Goal: Information Seeking & Learning: Learn about a topic

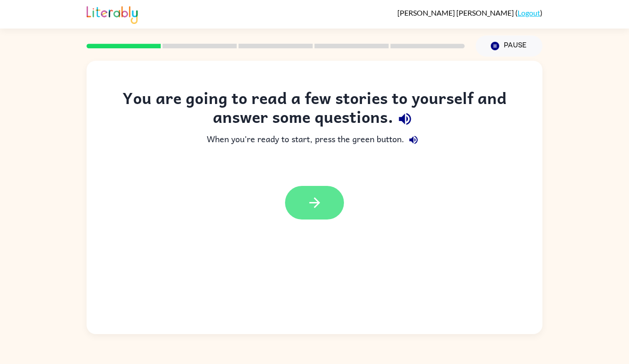
click at [310, 202] on icon "button" at bounding box center [315, 203] width 16 height 16
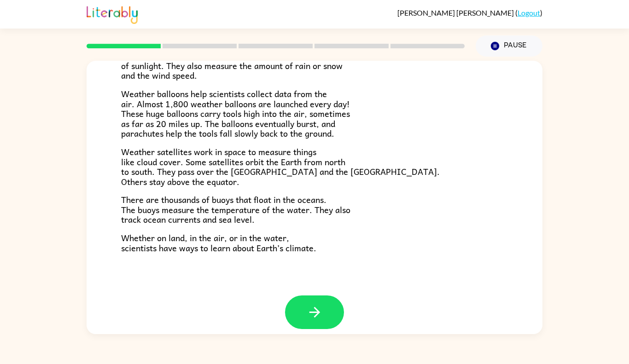
scroll to position [247, 0]
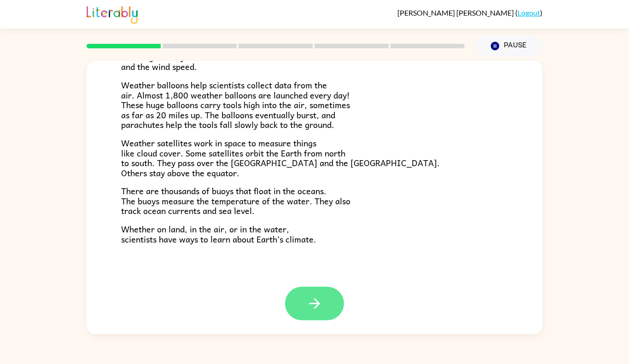
click at [329, 306] on button "button" at bounding box center [314, 304] width 59 height 34
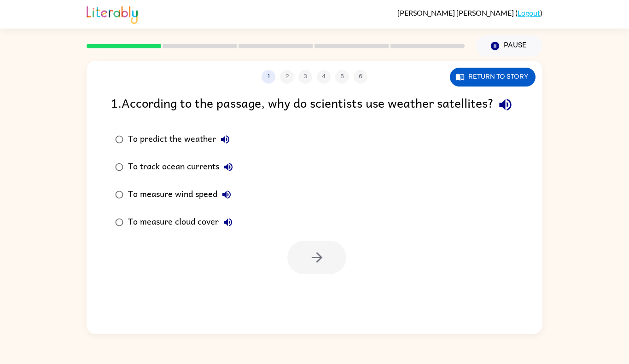
scroll to position [0, 0]
click at [483, 78] on button "Return to story" at bounding box center [493, 77] width 86 height 19
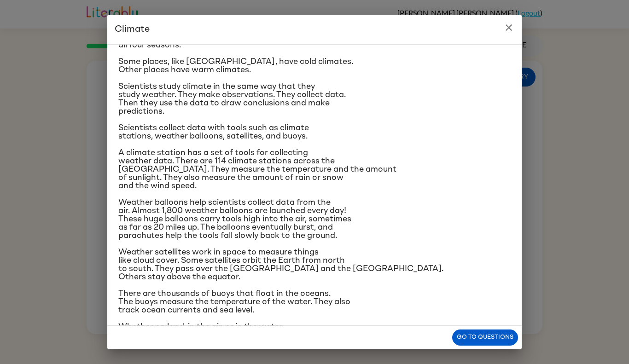
scroll to position [58, 0]
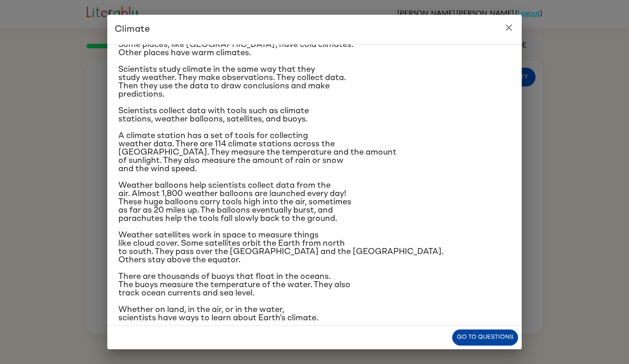
click at [483, 332] on button "Go to questions" at bounding box center [485, 338] width 66 height 16
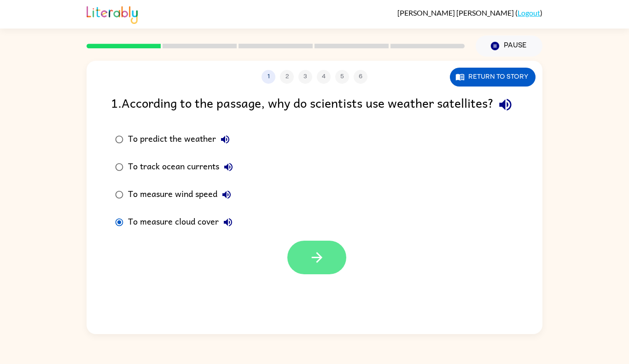
click at [291, 274] on button "button" at bounding box center [316, 258] width 59 height 34
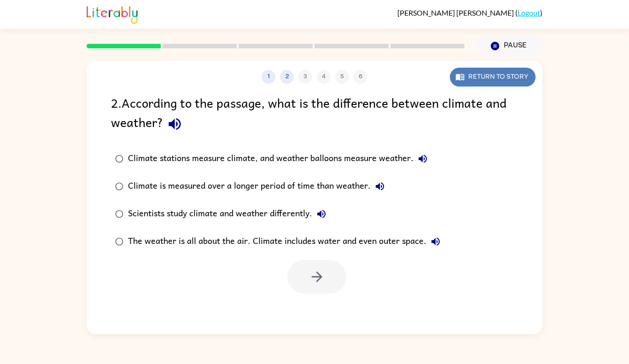
click at [501, 75] on button "Return to story" at bounding box center [493, 77] width 86 height 19
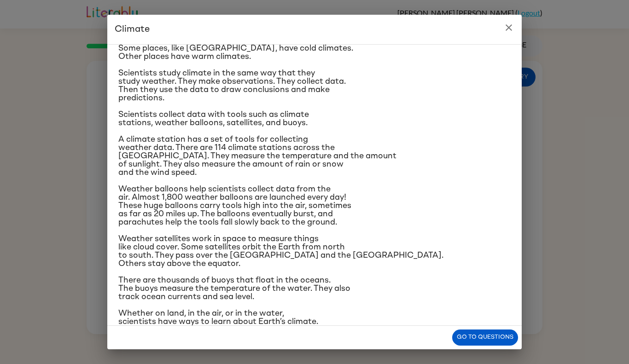
scroll to position [71, 0]
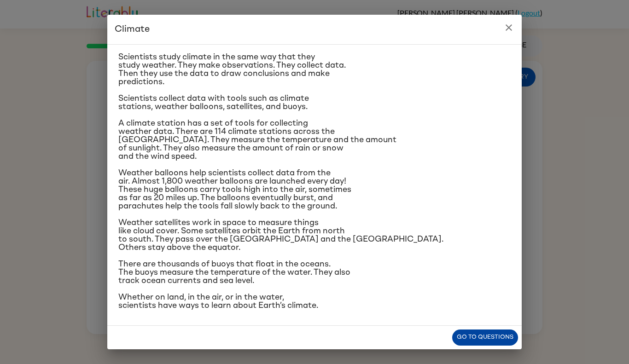
click at [481, 337] on button "Go to questions" at bounding box center [485, 338] width 66 height 16
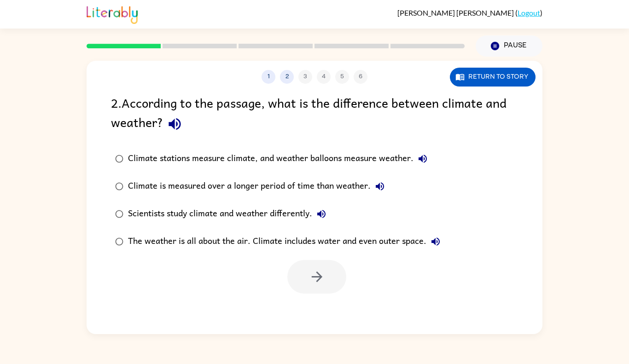
click at [143, 212] on div "Scientists study climate and weather differently." at bounding box center [229, 214] width 203 height 18
click at [316, 280] on icon "button" at bounding box center [317, 277] width 16 height 16
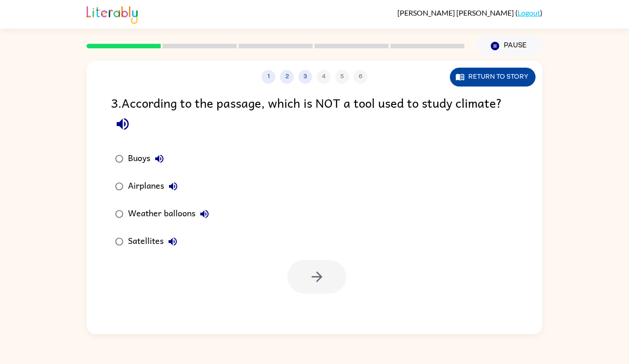
click at [493, 77] on button "Return to story" at bounding box center [493, 77] width 86 height 19
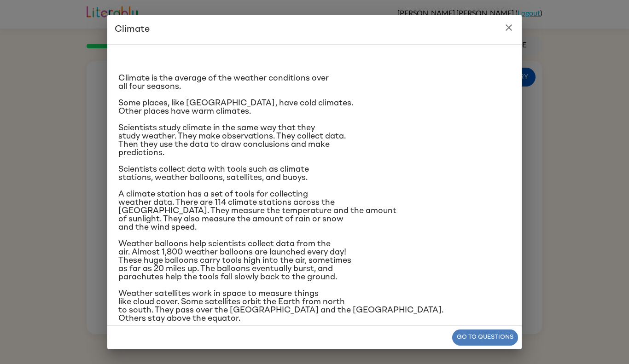
click at [465, 338] on button "Go to questions" at bounding box center [485, 338] width 66 height 16
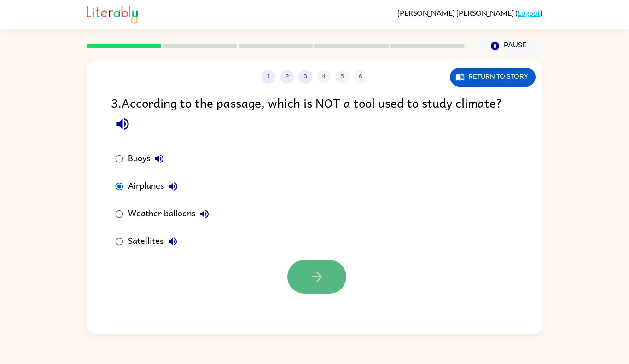
click at [308, 288] on button "button" at bounding box center [316, 277] width 59 height 34
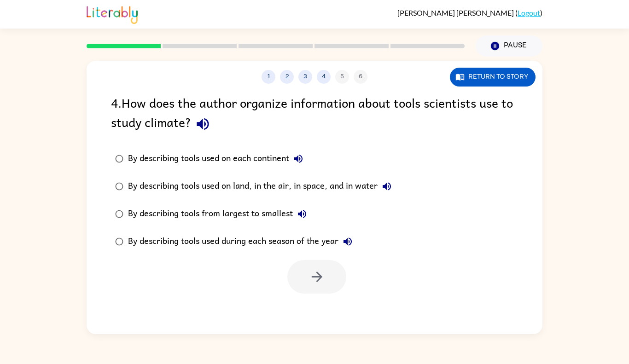
click at [256, 186] on div "By describing tools used on land, in the air, in space, and in water" at bounding box center [262, 186] width 268 height 18
click at [317, 273] on icon "button" at bounding box center [316, 277] width 11 height 11
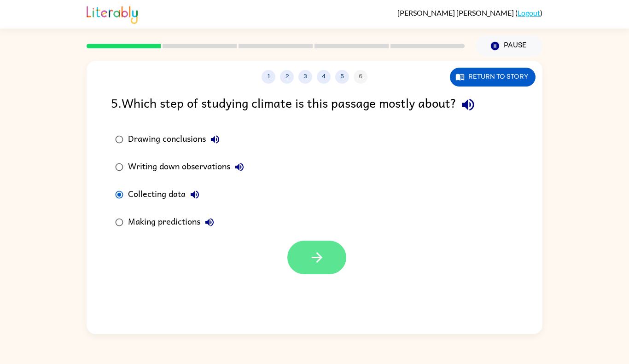
click at [303, 267] on button "button" at bounding box center [316, 258] width 59 height 34
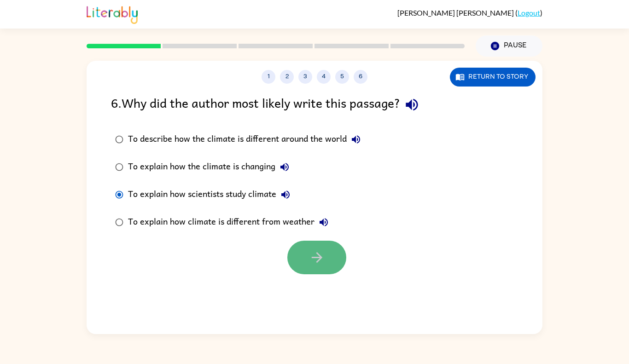
click at [314, 253] on icon "button" at bounding box center [317, 258] width 16 height 16
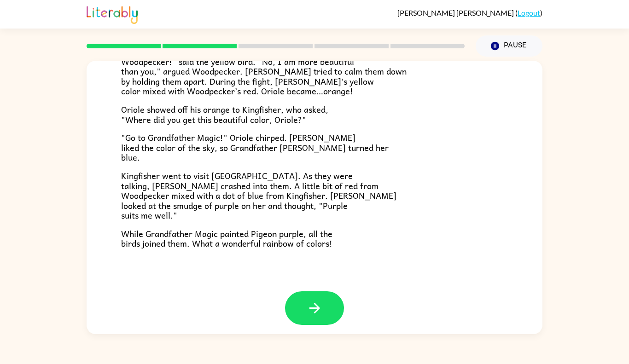
scroll to position [227, 0]
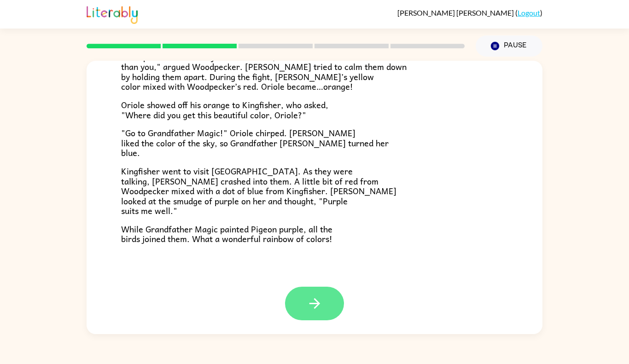
click at [308, 302] on icon "button" at bounding box center [315, 304] width 16 height 16
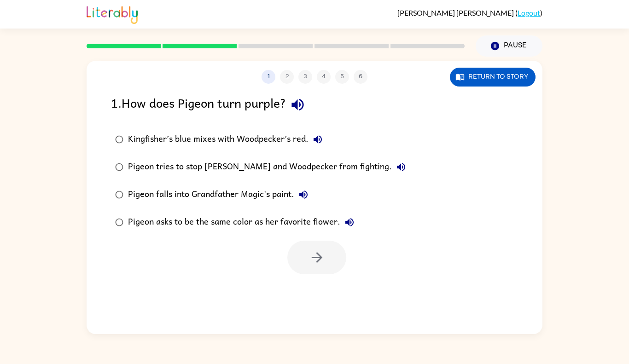
click at [169, 141] on div "Kingfisher’s blue mixes with Woodpecker’s red." at bounding box center [227, 139] width 199 height 18
click at [311, 254] on icon "button" at bounding box center [317, 258] width 16 height 16
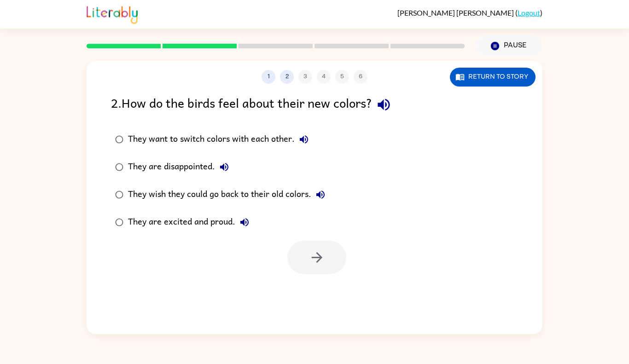
click at [153, 223] on div "They are excited and proud." at bounding box center [191, 222] width 126 height 18
click at [321, 252] on icon "button" at bounding box center [317, 258] width 16 height 16
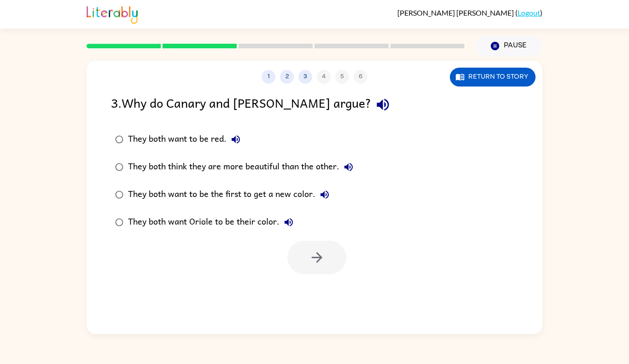
click at [171, 171] on div "They both think they are more beautiful than the other." at bounding box center [243, 167] width 230 height 18
click at [315, 269] on button "button" at bounding box center [316, 258] width 59 height 34
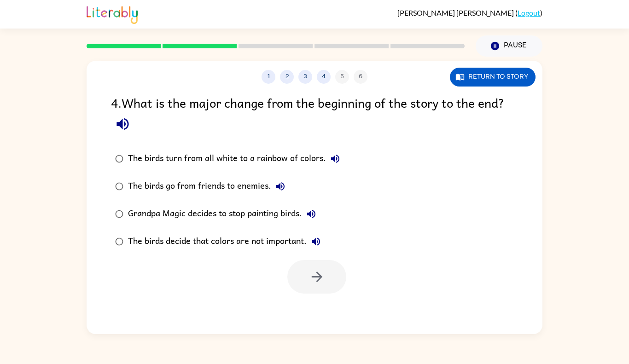
click at [176, 156] on div "The birds turn from all white to a rainbow of colors." at bounding box center [236, 159] width 216 height 18
click at [315, 279] on icon "button" at bounding box center [317, 277] width 16 height 16
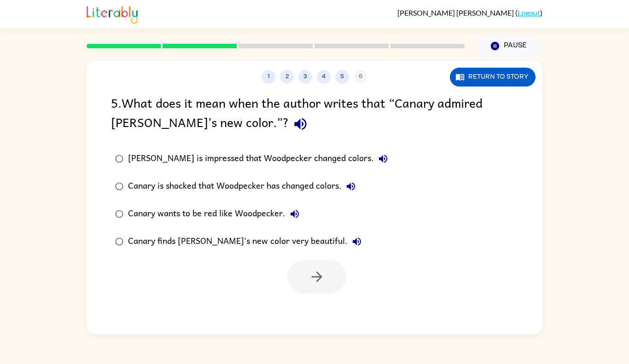
click at [174, 157] on div "[PERSON_NAME] is impressed that Woodpecker changed colors." at bounding box center [260, 159] width 264 height 18
click at [323, 281] on icon "button" at bounding box center [317, 277] width 16 height 16
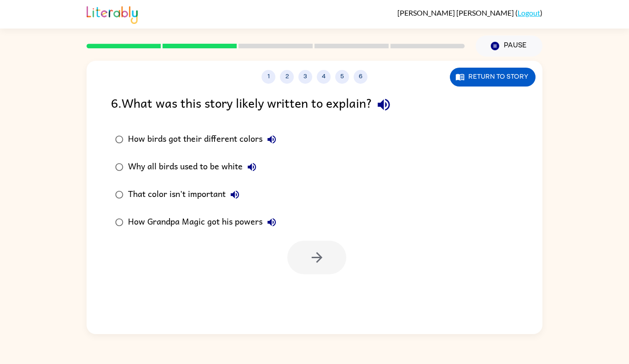
click at [168, 138] on div "How birds got their different colors" at bounding box center [204, 139] width 153 height 18
click at [314, 253] on icon "button" at bounding box center [317, 258] width 16 height 16
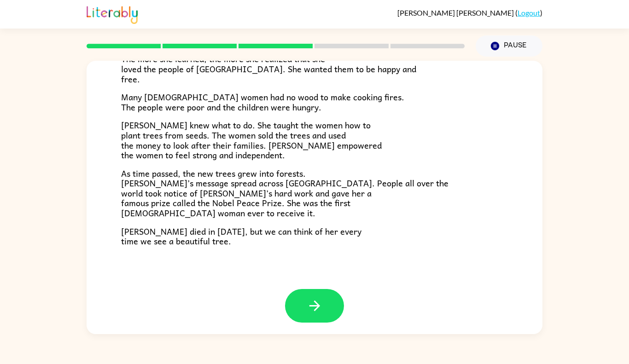
scroll to position [249, 0]
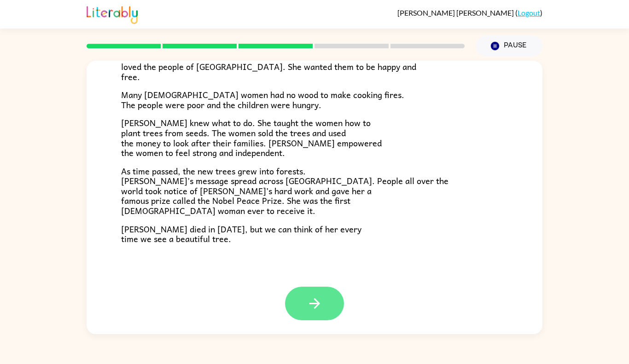
click at [319, 302] on icon "button" at bounding box center [315, 304] width 16 height 16
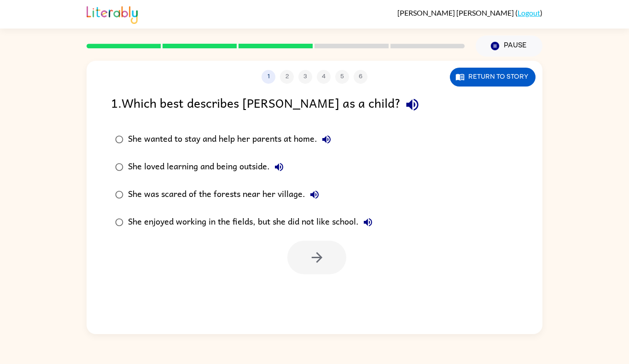
scroll to position [0, 0]
click at [213, 168] on div "She loved learning and being outside." at bounding box center [208, 167] width 160 height 18
click at [326, 264] on button "button" at bounding box center [316, 258] width 59 height 34
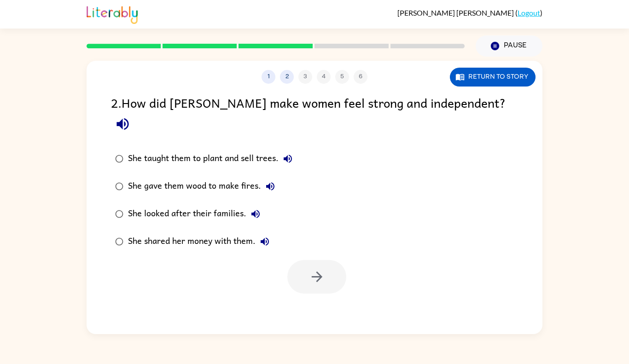
click at [188, 150] on div "She taught them to plant and sell trees." at bounding box center [212, 159] width 169 height 18
click at [301, 260] on button "button" at bounding box center [316, 277] width 59 height 34
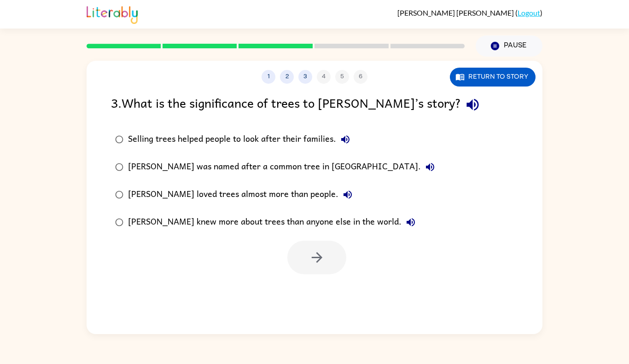
click at [238, 143] on div "Selling trees helped people to look after their families." at bounding box center [241, 139] width 227 height 18
click at [317, 251] on icon "button" at bounding box center [317, 258] width 16 height 16
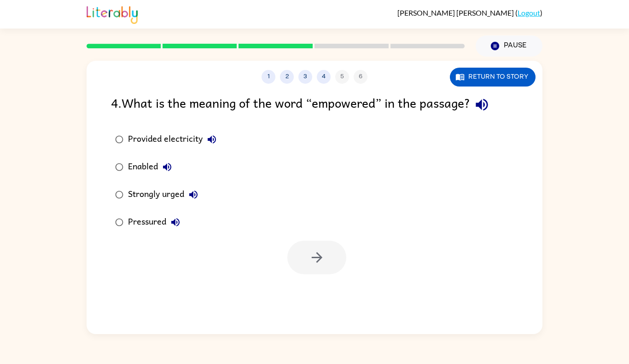
click at [135, 166] on div "Enabled" at bounding box center [152, 167] width 48 height 18
click at [327, 262] on button "button" at bounding box center [316, 258] width 59 height 34
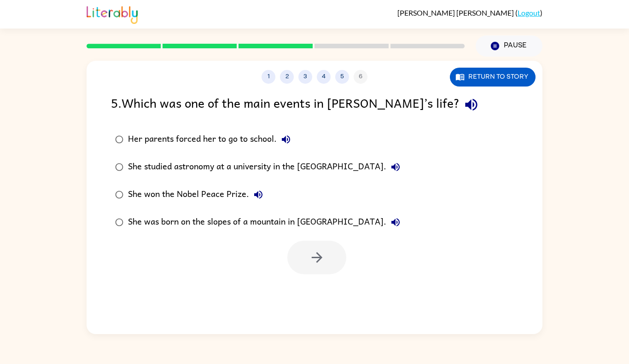
click at [186, 196] on div "She won the Nobel Peace Prize." at bounding box center [198, 195] width 140 height 18
click at [309, 260] on icon "button" at bounding box center [317, 258] width 16 height 16
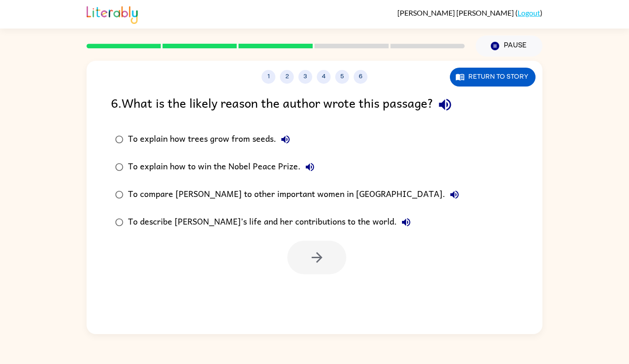
click at [253, 221] on div "To describe [PERSON_NAME]’s life and her contributions to the world." at bounding box center [271, 222] width 287 height 18
click at [321, 265] on icon "button" at bounding box center [317, 258] width 16 height 16
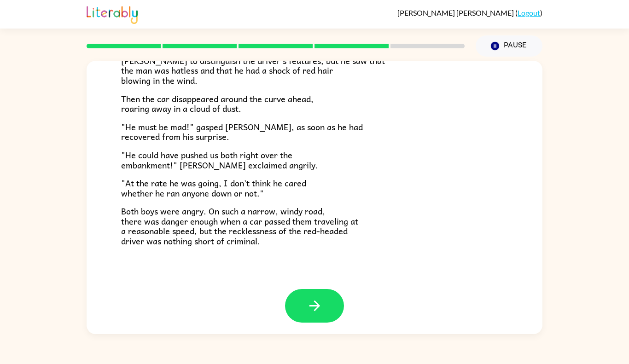
scroll to position [245, 0]
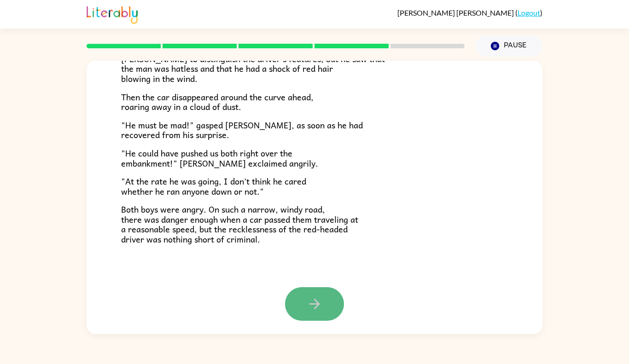
click at [310, 297] on icon "button" at bounding box center [315, 304] width 16 height 16
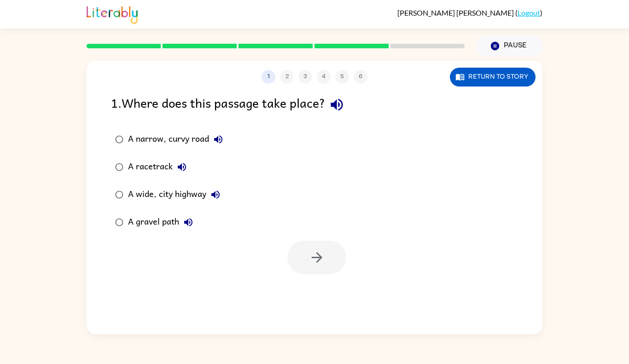
click at [143, 134] on div "A narrow, curvy road" at bounding box center [177, 139] width 99 height 18
click at [306, 256] on button "button" at bounding box center [316, 258] width 59 height 34
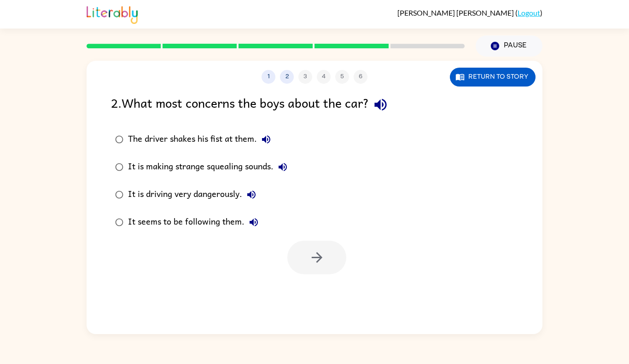
click at [187, 189] on div "It is driving very dangerously." at bounding box center [194, 195] width 133 height 18
click at [309, 258] on icon "button" at bounding box center [317, 258] width 16 height 16
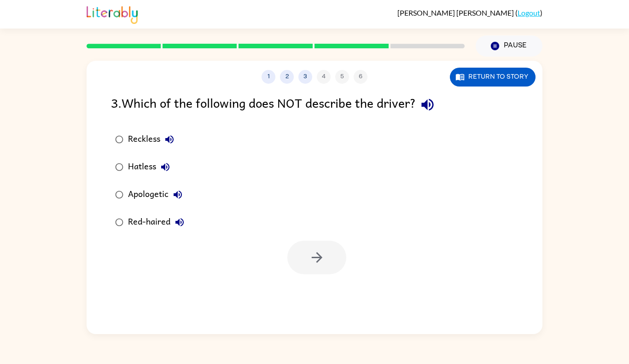
click at [206, 149] on div "Reckless Hatless Apologetic Red-haired" at bounding box center [326, 181] width 431 height 111
click at [144, 186] on div "Apologetic" at bounding box center [157, 195] width 59 height 18
click at [303, 260] on button "button" at bounding box center [316, 258] width 59 height 34
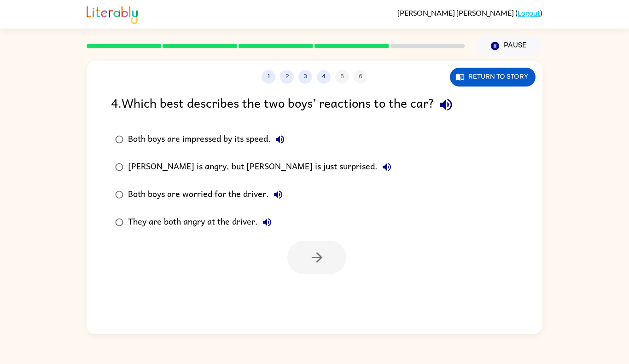
click at [191, 169] on div "[PERSON_NAME] is angry, but [PERSON_NAME] is just surprised." at bounding box center [262, 167] width 268 height 18
click at [316, 262] on icon "button" at bounding box center [316, 257] width 11 height 11
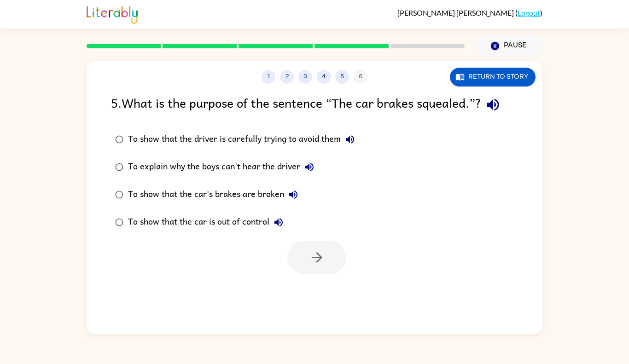
click at [220, 235] on label "To show that the car is out of control" at bounding box center [235, 223] width 258 height 28
click at [314, 256] on icon "button" at bounding box center [317, 258] width 16 height 16
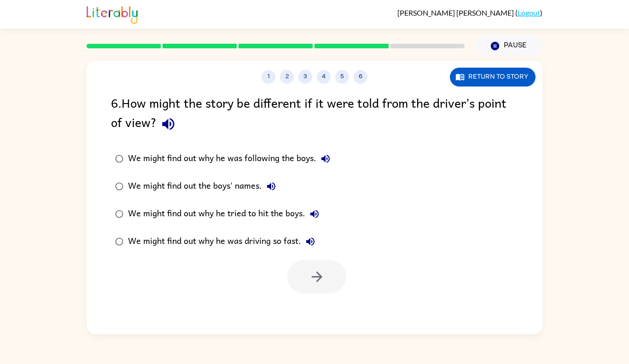
click at [197, 243] on div "We might find out why he was driving so fast." at bounding box center [224, 242] width 192 height 18
click at [311, 277] on icon "button" at bounding box center [317, 277] width 16 height 16
